Goal: Check status: Check status

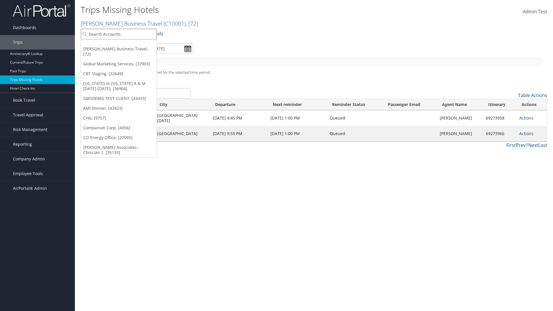
click at [119, 34] on input "search" at bounding box center [119, 34] width 76 height 11
type input "[PERSON_NAME] Business Travel"
click at [127, 50] on div "Account" at bounding box center [127, 49] width 98 height 5
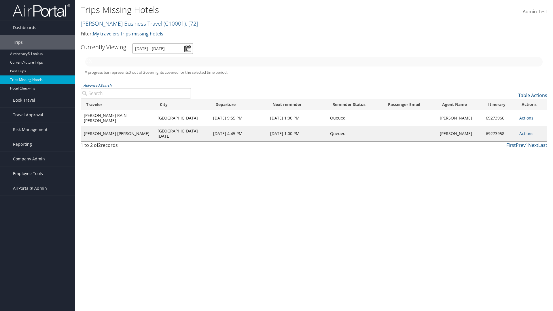
click at [163, 48] on input "[DATE] - [DATE]" at bounding box center [163, 48] width 61 height 11
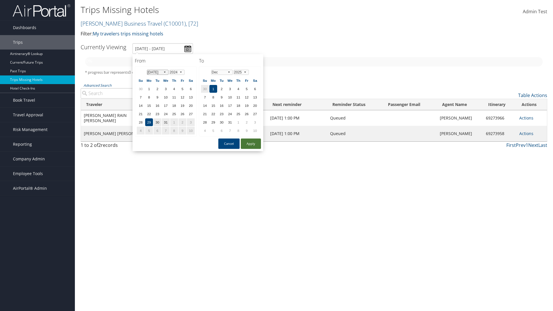
click at [158, 72] on select "Jan Feb Mar Apr May Jun [DATE] Aug Sep Oct Nov Dec" at bounding box center [158, 72] width 22 height 5
click at [251, 144] on button "Apply" at bounding box center [251, 144] width 20 height 10
type input "[DATE] - [DATE]"
